Goal: Find specific page/section

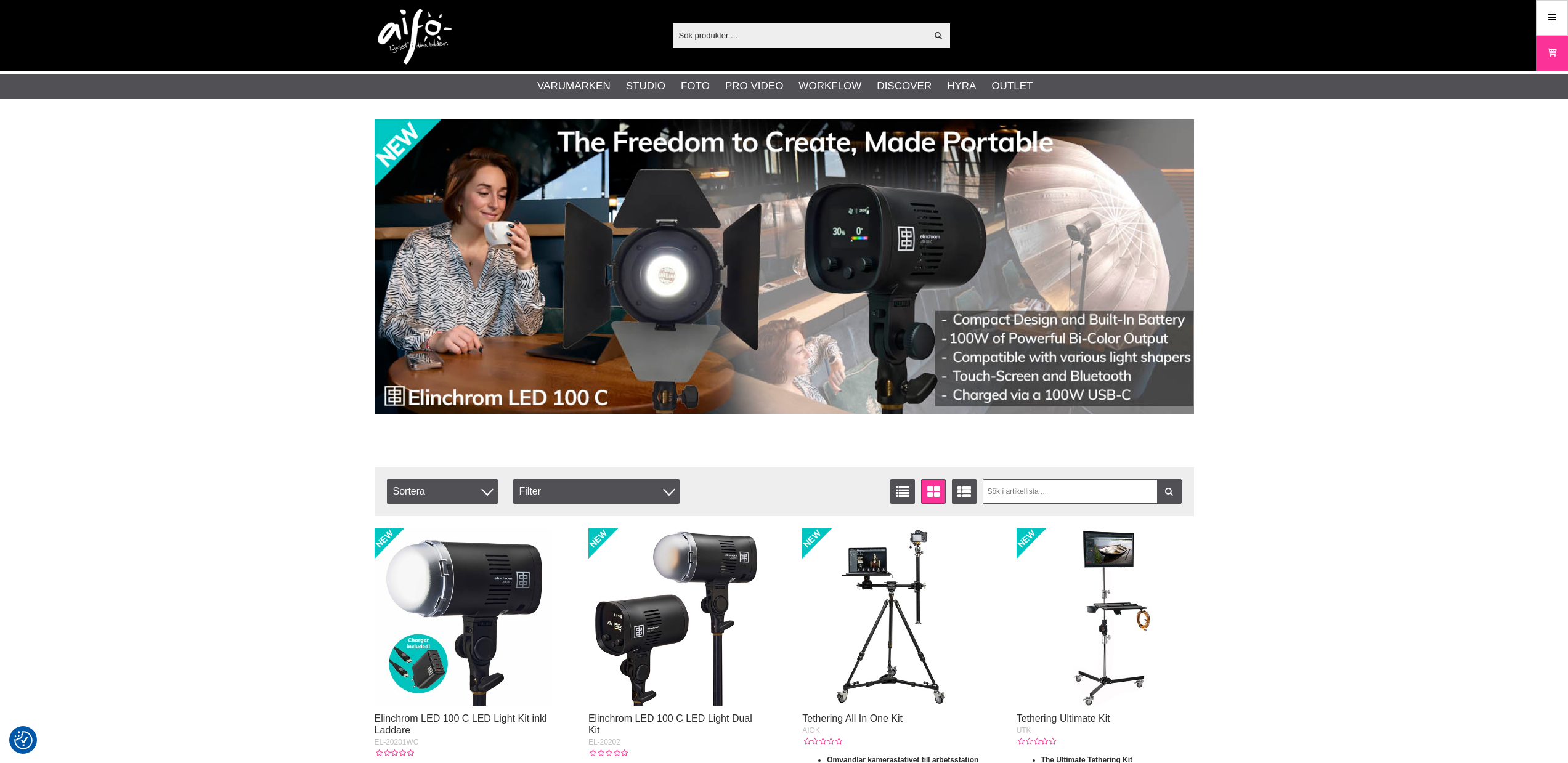
click at [743, 29] on input "text" at bounding box center [800, 35] width 255 height 18
paste input "RS466"
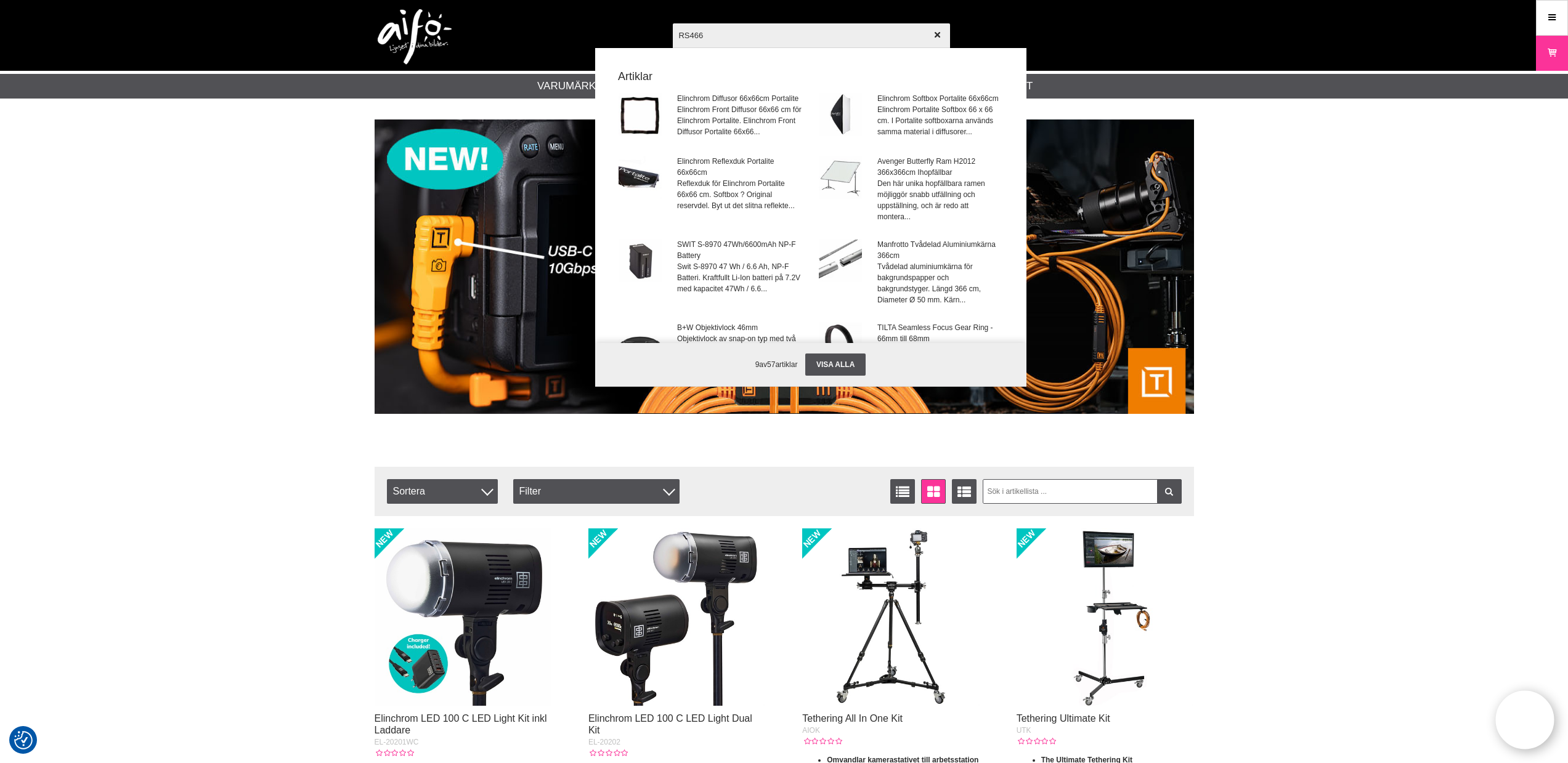
drag, startPoint x: 746, startPoint y: 33, endPoint x: 633, endPoint y: 33, distance: 113.0
click at [633, 33] on div "RS466 Visa alla Artiklar Elinchrom Diffusor 66x66cm Portalite Elinchrom Front D…" at bounding box center [784, 35] width 838 height 70
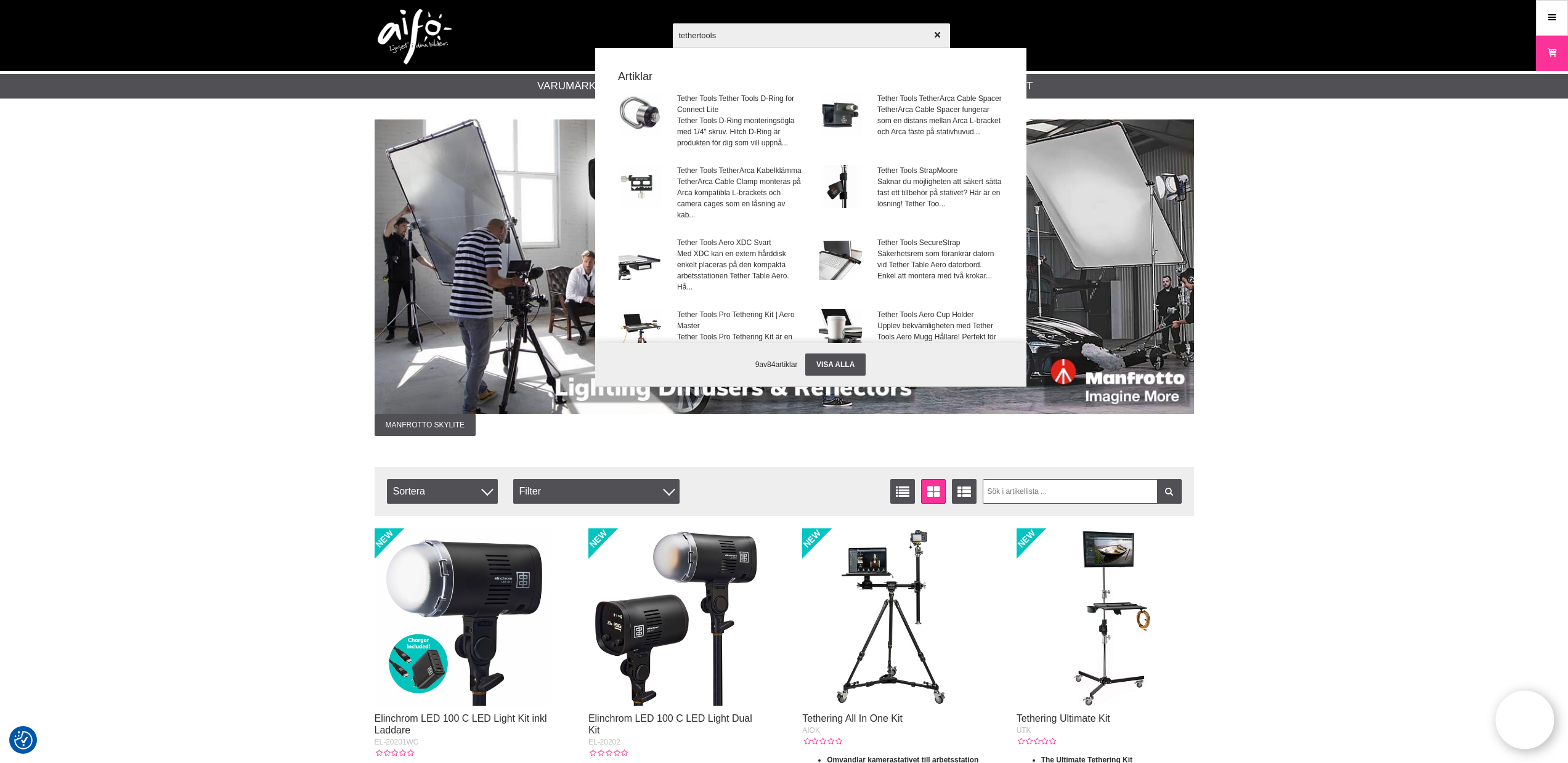
paste input "RS466"
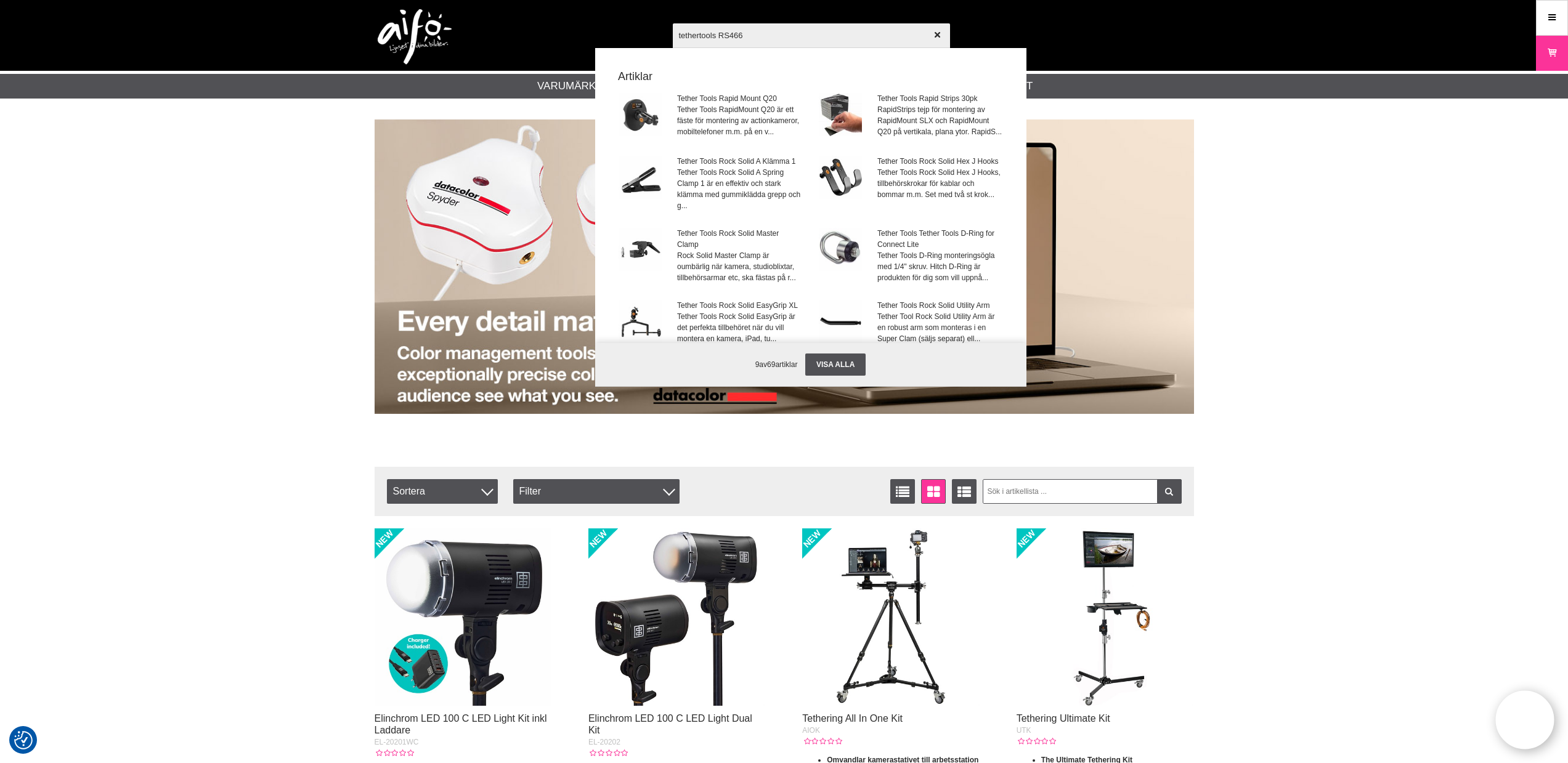
click at [728, 37] on input "tethertools RS466" at bounding box center [811, 35] width 277 height 43
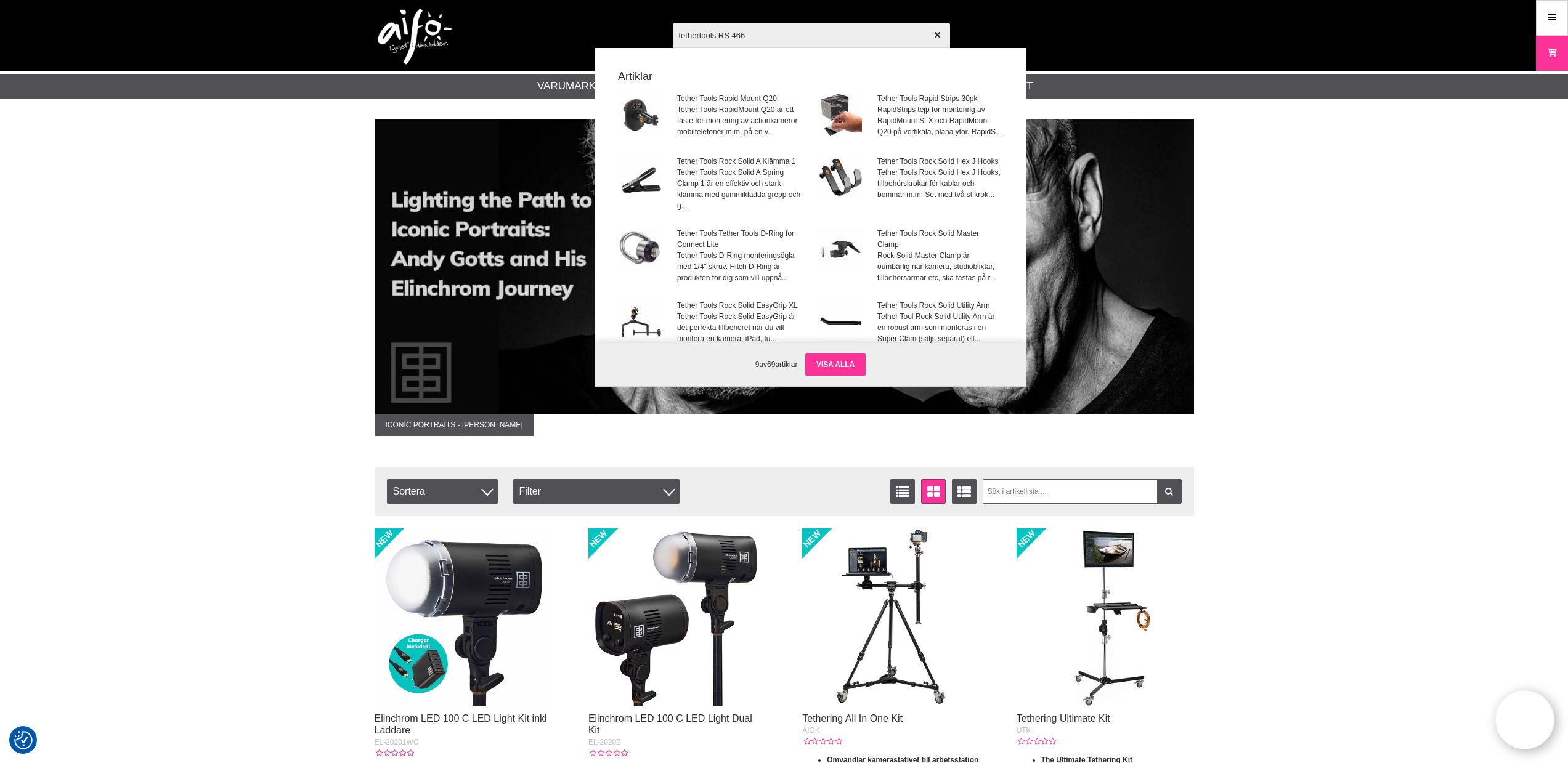
type input "tethertools RS 466"
click at [842, 360] on link "Visa alla" at bounding box center [835, 365] width 60 height 23
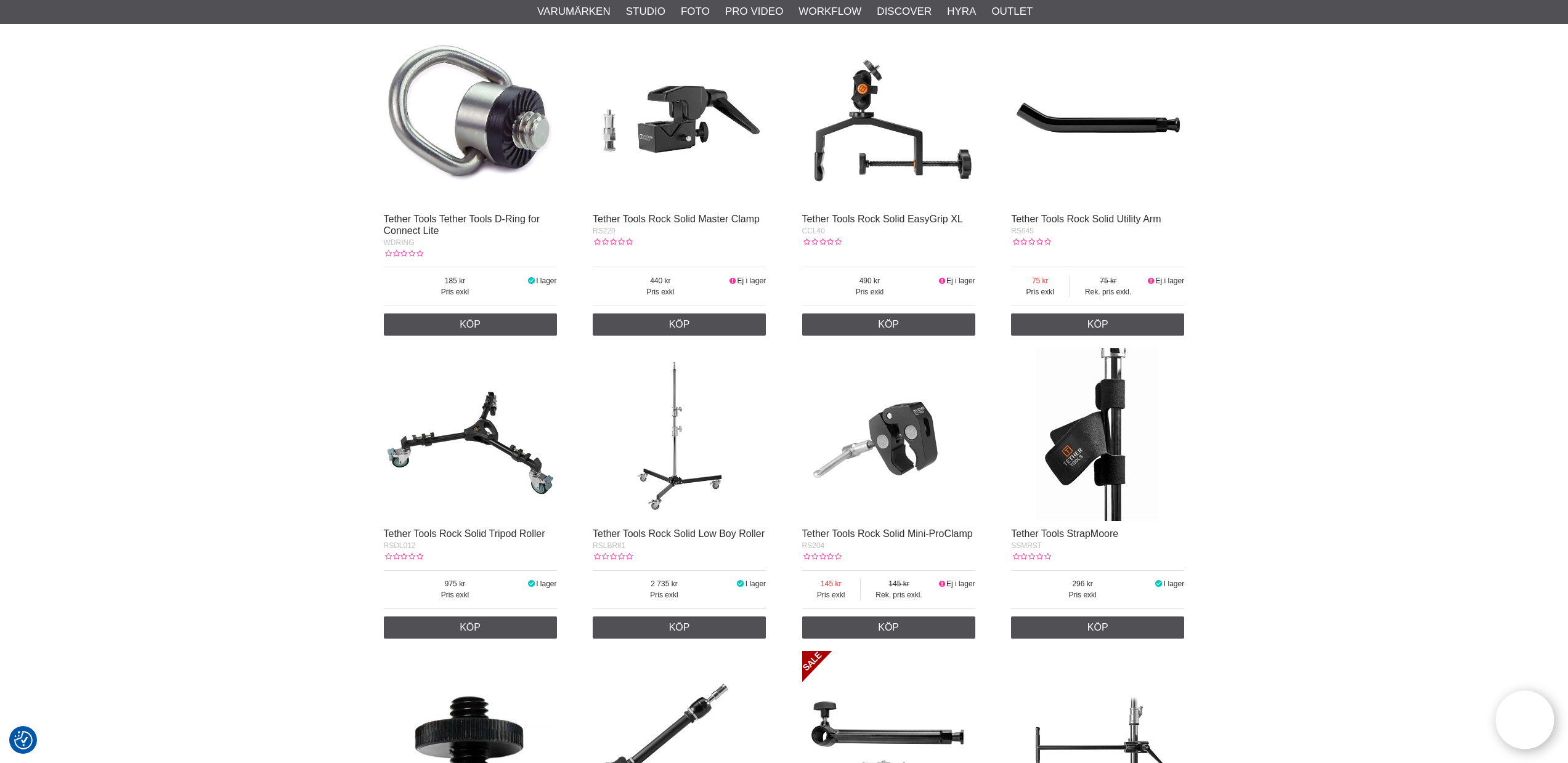
scroll to position [566, 0]
